Goal: Find specific page/section: Find specific page/section

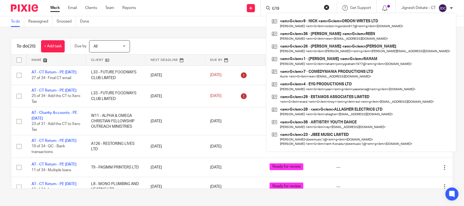
type input "G19"
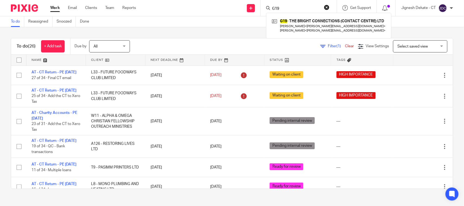
click at [329, 7] on button "reset" at bounding box center [326, 7] width 5 height 5
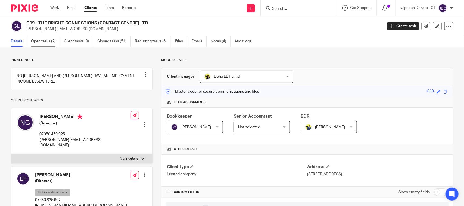
click at [41, 40] on link "Open tasks (2)" at bounding box center [45, 41] width 29 height 11
